Goal: Find specific page/section: Find specific page/section

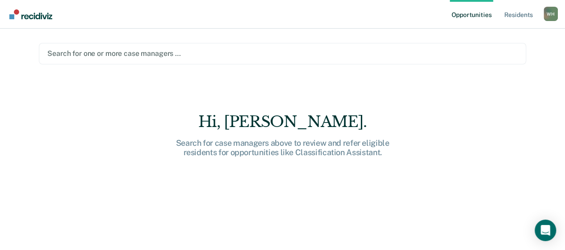
click at [250, 50] on div at bounding box center [282, 53] width 470 height 10
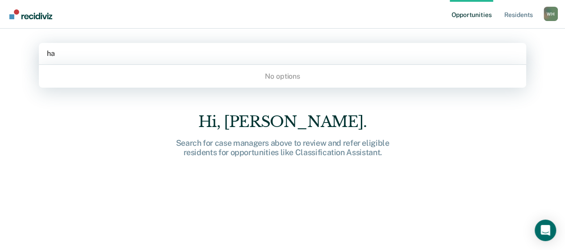
type input "h"
click at [479, 15] on link "Opportunities" at bounding box center [470, 14] width 43 height 29
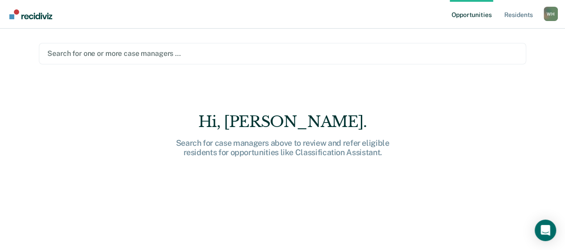
click at [182, 57] on div at bounding box center [282, 53] width 470 height 10
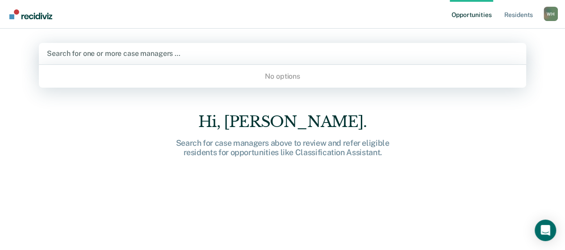
type input "j"
type input "h"
type input "H"
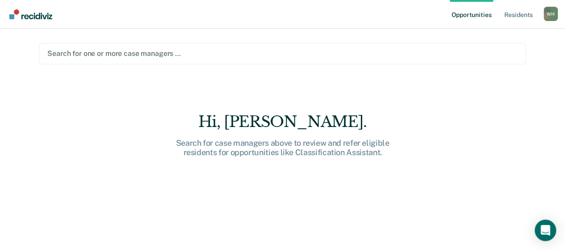
click at [547, 86] on div "Opportunities Resident s [PERSON_NAME], [PERSON_NAME] Profile How it works Log …" at bounding box center [282, 125] width 565 height 250
click at [516, 13] on link "Resident s" at bounding box center [518, 14] width 33 height 29
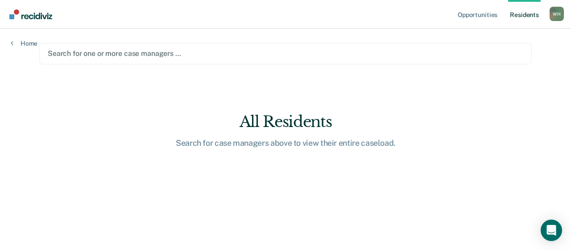
click at [385, 57] on div at bounding box center [286, 53] width 476 height 10
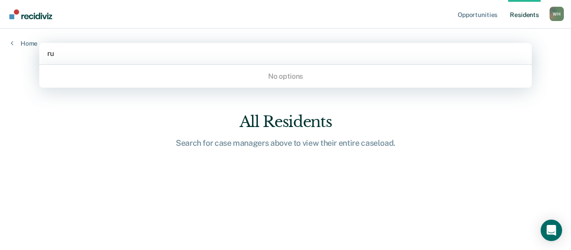
type input "r"
type input "j"
type input "H"
type input "D"
click at [171, 129] on div "All Residents" at bounding box center [286, 121] width 286 height 18
